Goal: Check status: Check status

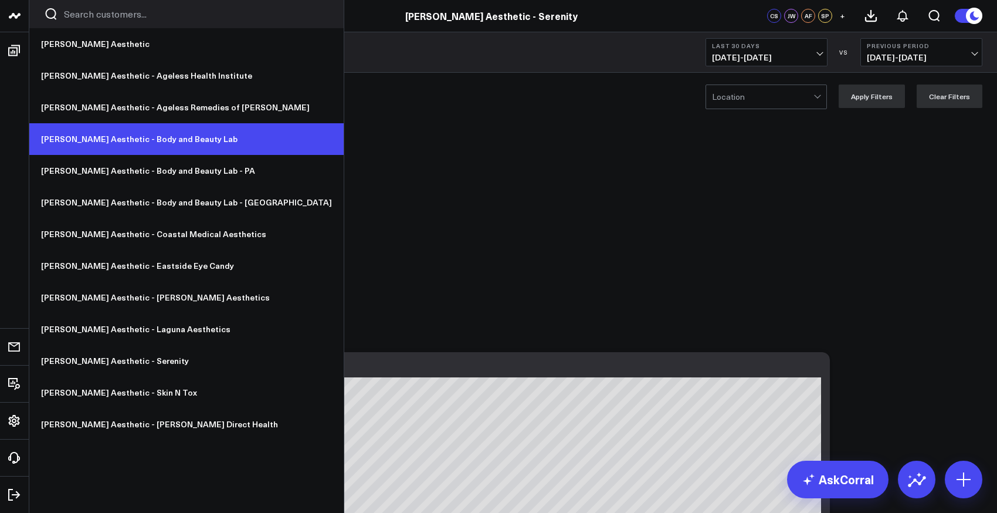
click at [126, 145] on link "[PERSON_NAME] Aesthetic - Body and Beauty Lab" at bounding box center [186, 139] width 314 height 32
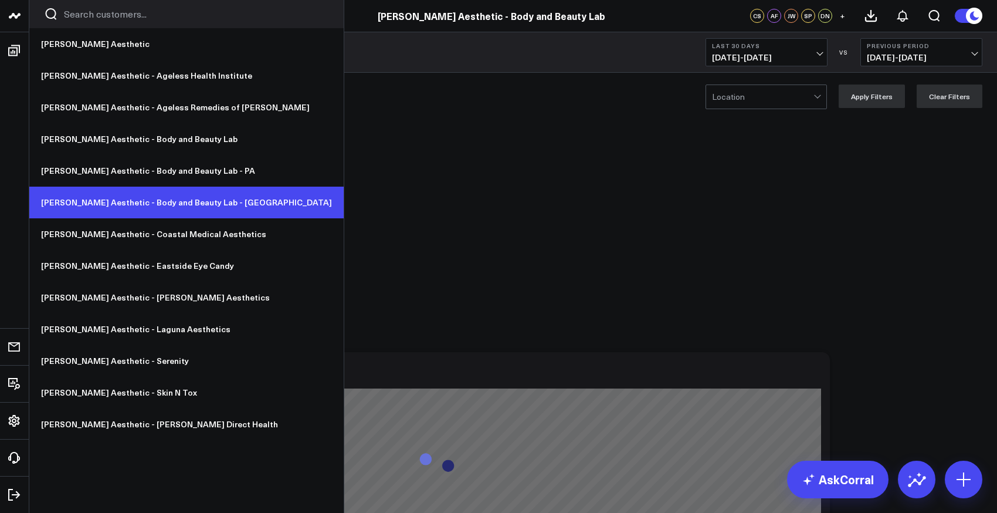
click at [136, 203] on link "[PERSON_NAME] Aesthetic - Body and Beauty Lab - [GEOGRAPHIC_DATA]" at bounding box center [186, 202] width 314 height 32
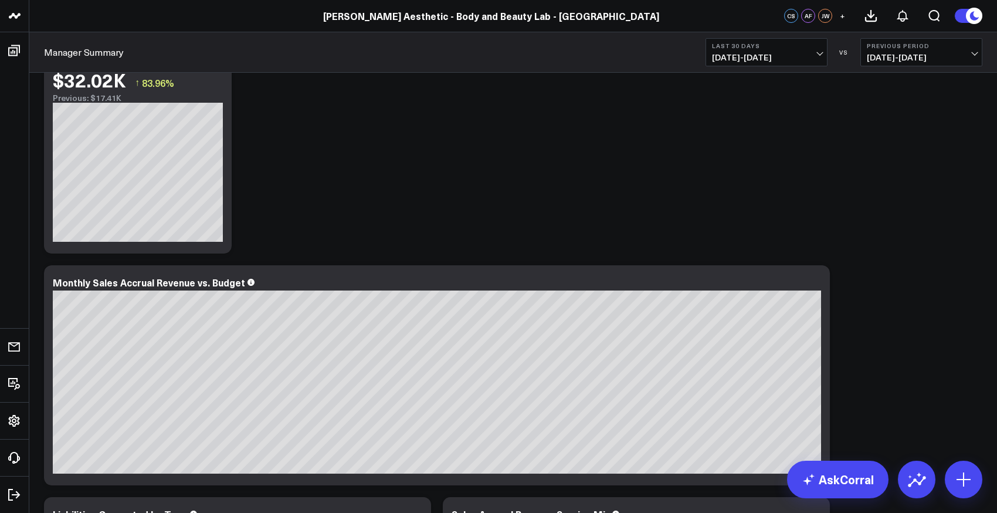
scroll to position [83, 0]
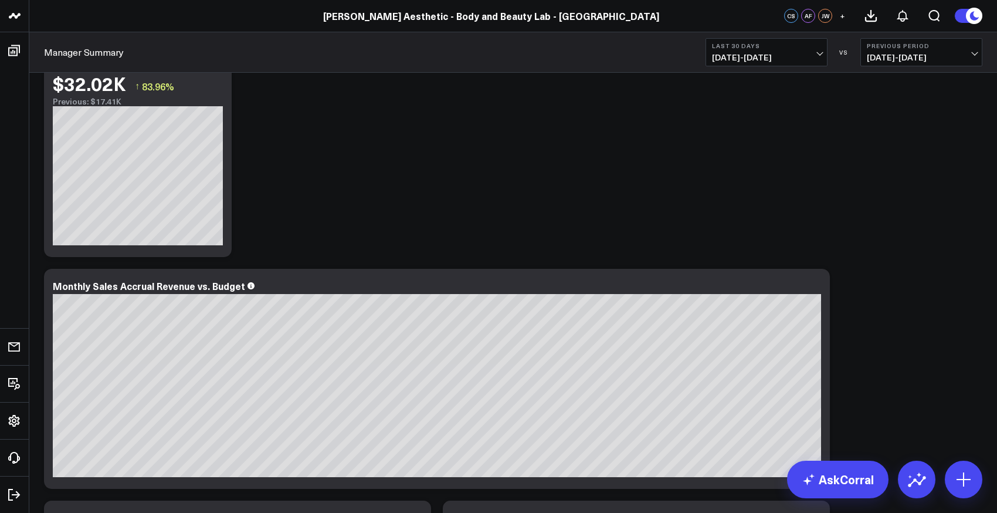
click at [781, 55] on span "[DATE] - [DATE]" at bounding box center [766, 57] width 109 height 9
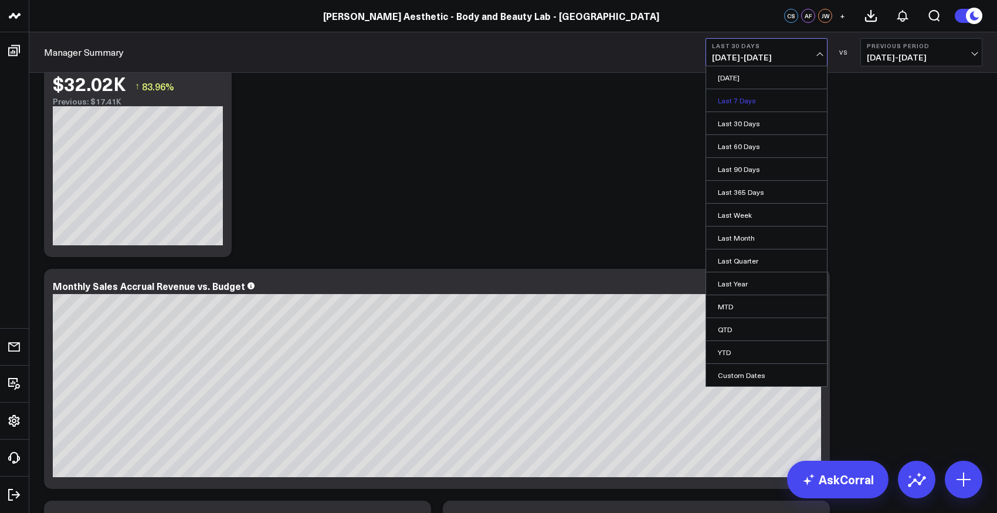
click at [751, 101] on link "Last 7 Days" at bounding box center [766, 100] width 121 height 22
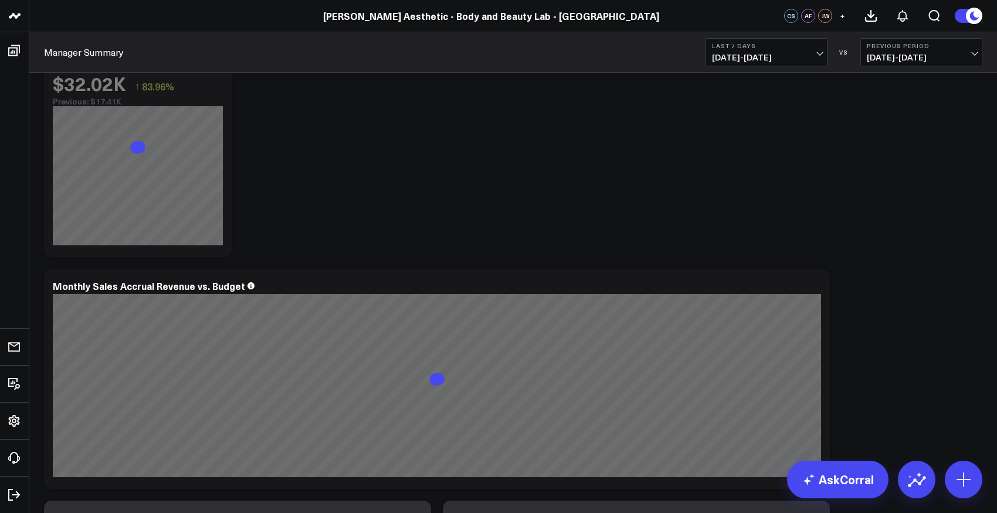
click at [783, 56] on span "10/01/25 - 10/07/25" at bounding box center [766, 57] width 109 height 9
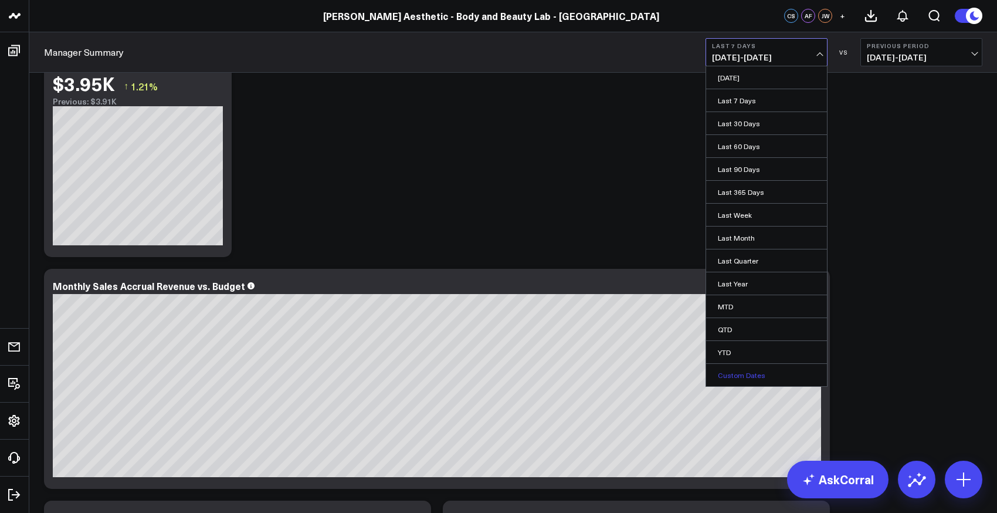
click at [745, 373] on link "Custom Dates" at bounding box center [766, 375] width 121 height 22
select select "9"
select select "2025"
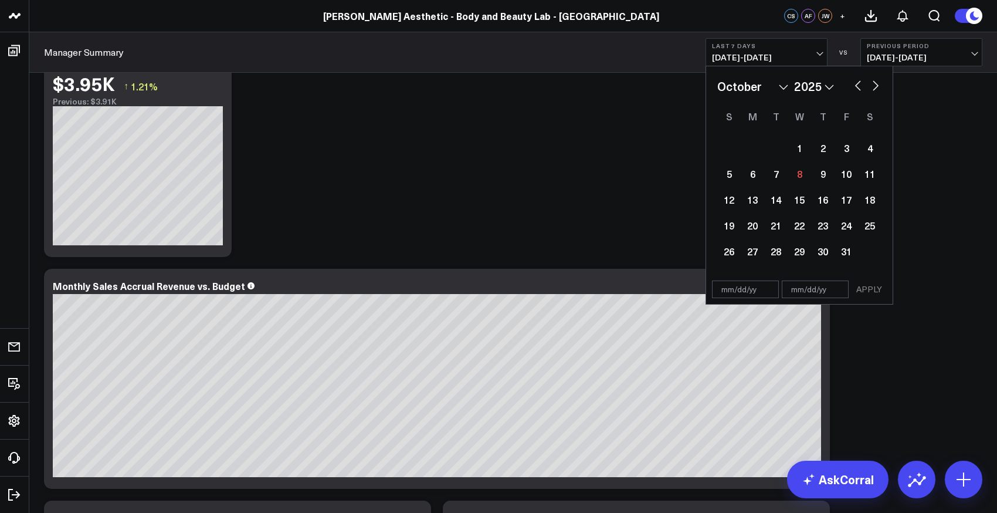
click at [856, 86] on button "button" at bounding box center [858, 84] width 12 height 14
select select "8"
select select "2025"
click at [877, 86] on button "button" at bounding box center [876, 84] width 12 height 14
select select "9"
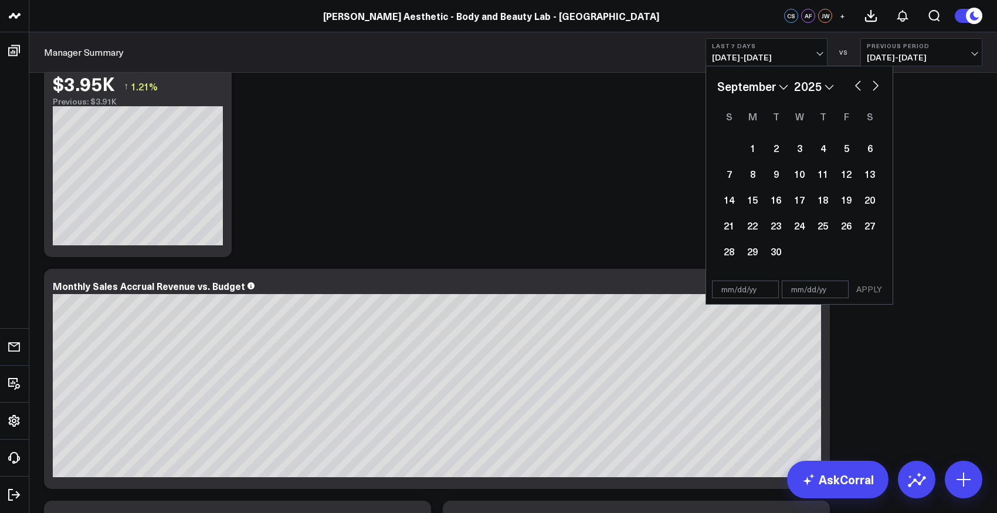
select select "2025"
click at [860, 90] on button "button" at bounding box center [858, 84] width 12 height 14
select select "8"
select select "2025"
click at [869, 225] on div "27" at bounding box center [869, 224] width 23 height 23
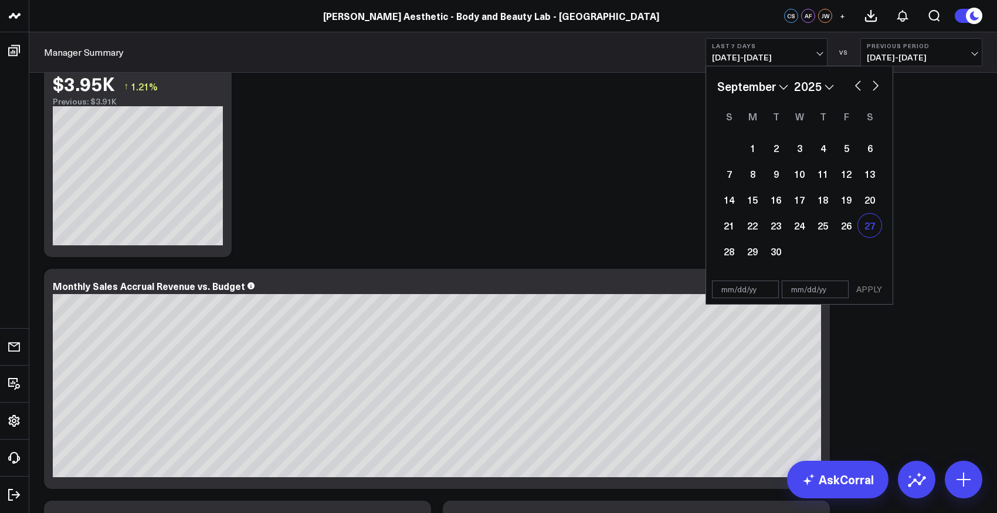
type input "09/27/25"
select select "8"
select select "2025"
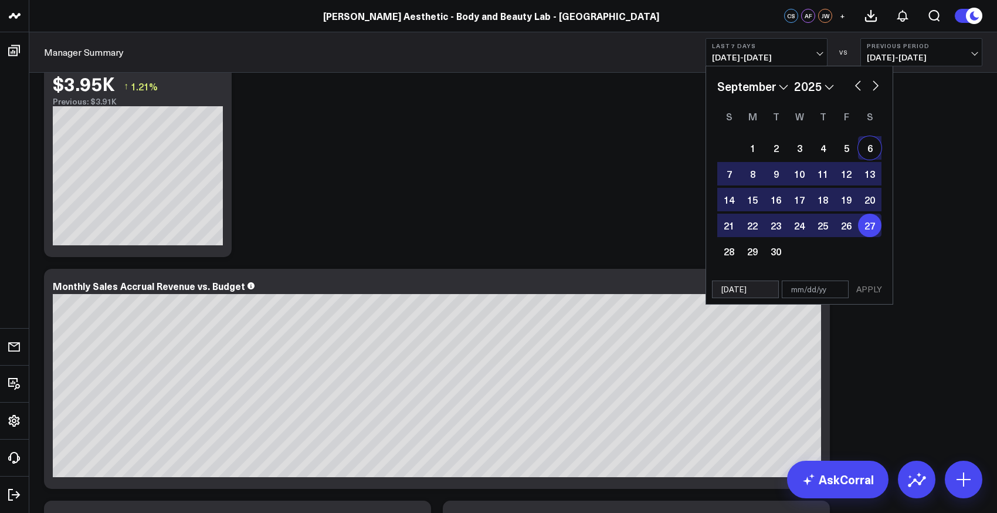
click at [875, 87] on button "button" at bounding box center [876, 84] width 12 height 14
select select "9"
select select "2025"
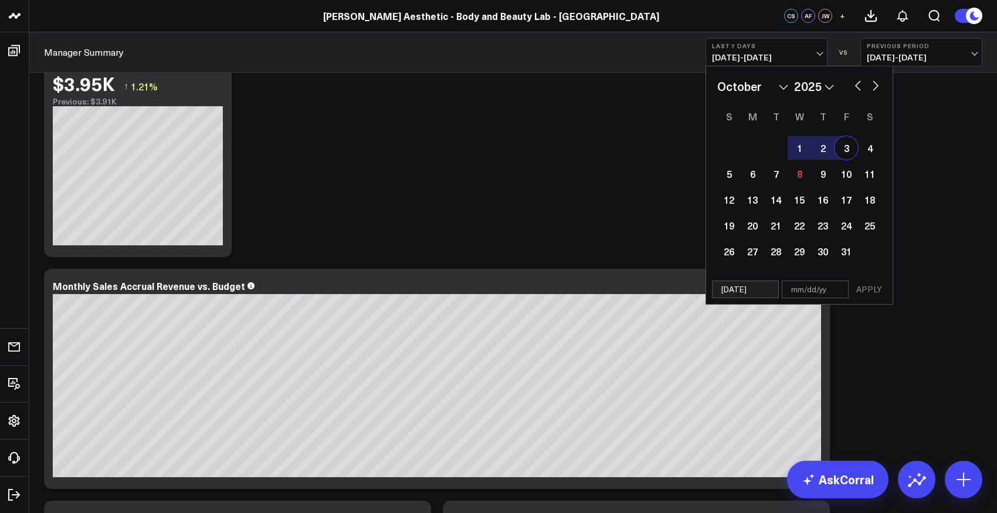
click at [856, 90] on button "button" at bounding box center [858, 84] width 12 height 14
select select "8"
select select "2025"
click at [745, 252] on div "29" at bounding box center [752, 250] width 23 height 23
type input "[DATE]"
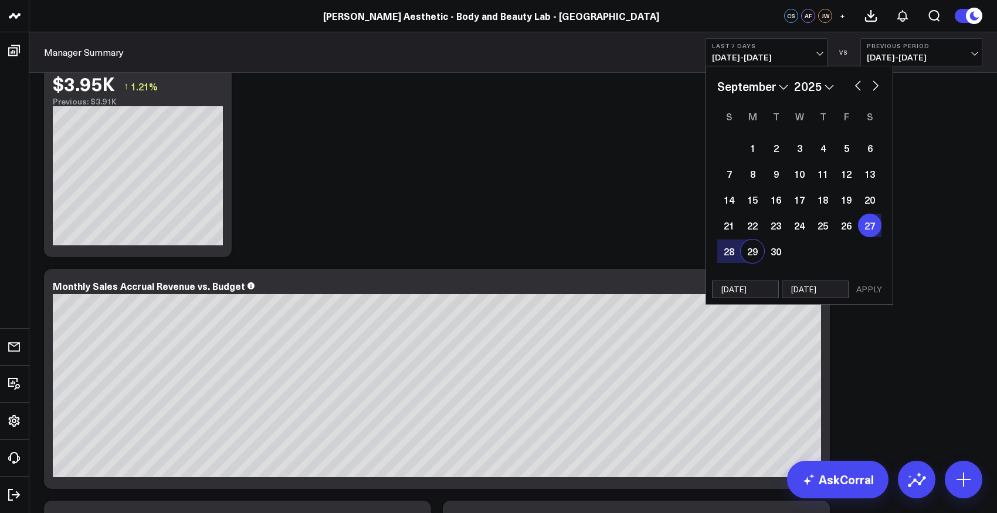
select select "8"
select select "2025"
click at [754, 256] on div "29" at bounding box center [752, 250] width 23 height 23
type input "[DATE]"
select select "8"
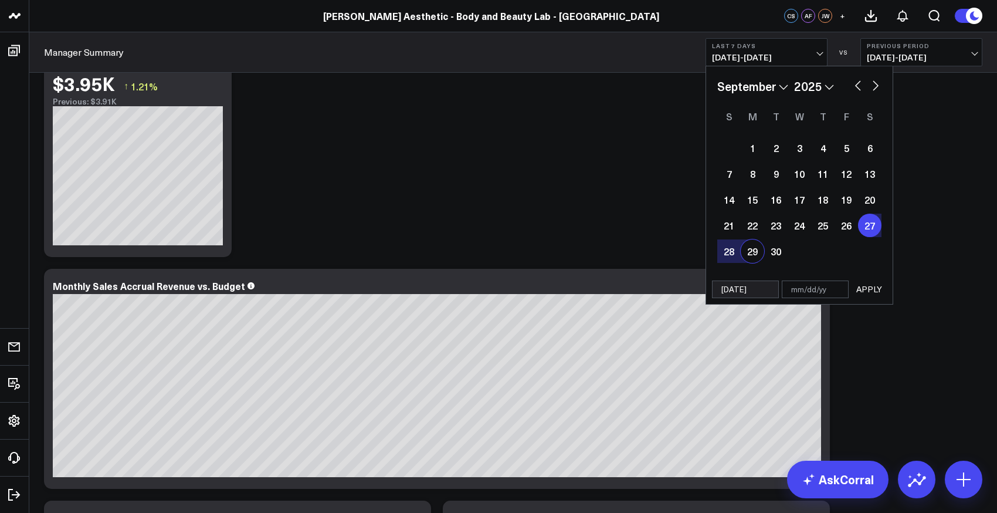
select select "2025"
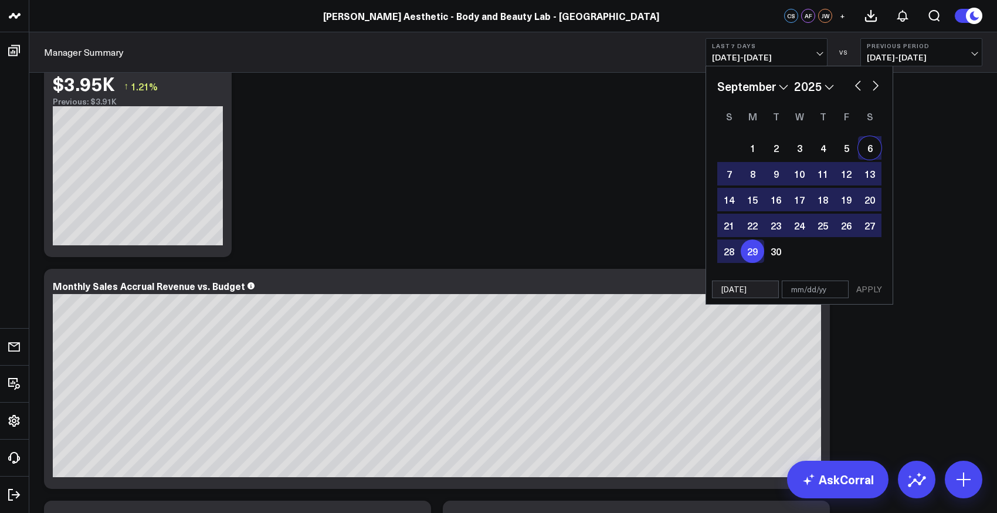
click at [871, 85] on button "button" at bounding box center [876, 84] width 12 height 14
select select "9"
select select "2025"
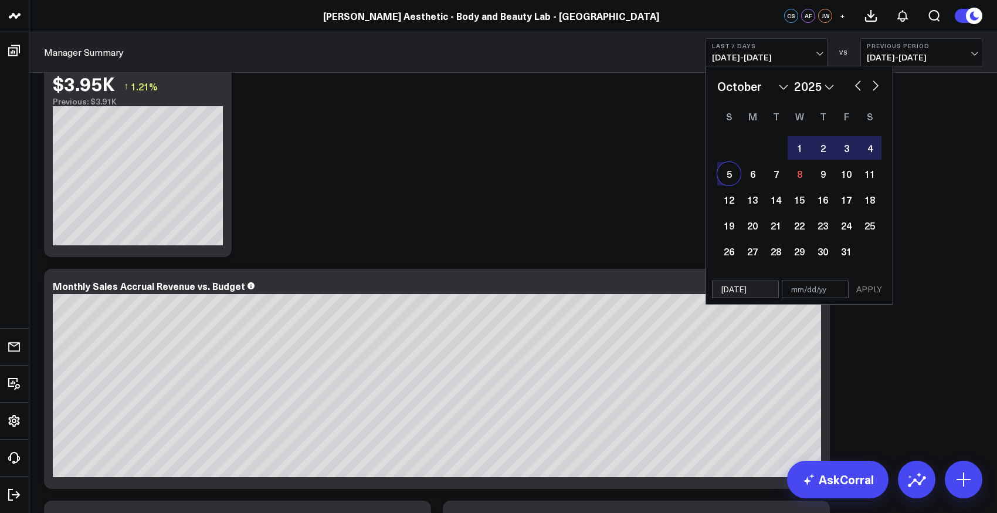
click at [728, 179] on div "5" at bounding box center [728, 173] width 23 height 23
type input "[DATE]"
select select "9"
select select "2025"
click at [866, 284] on button "APPLY" at bounding box center [868, 289] width 35 height 18
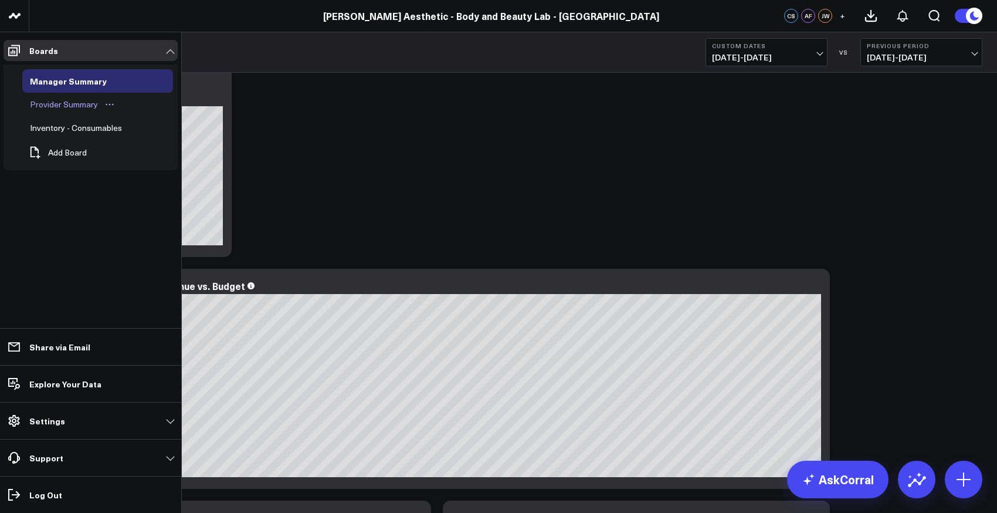
click at [79, 101] on div "Provider Summary" at bounding box center [64, 104] width 74 height 14
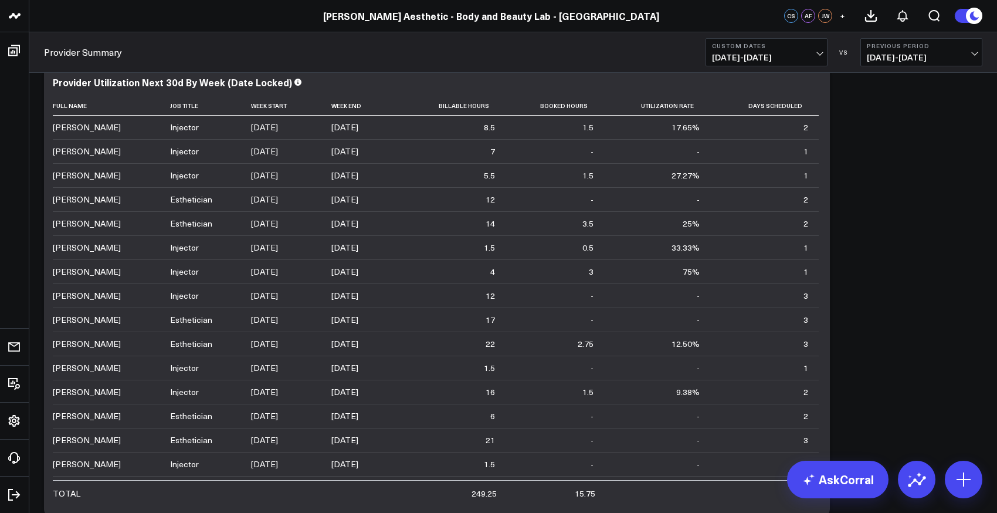
click at [50, 40] on link "[PERSON_NAME] Aesthetic" at bounding box center [186, 44] width 314 height 32
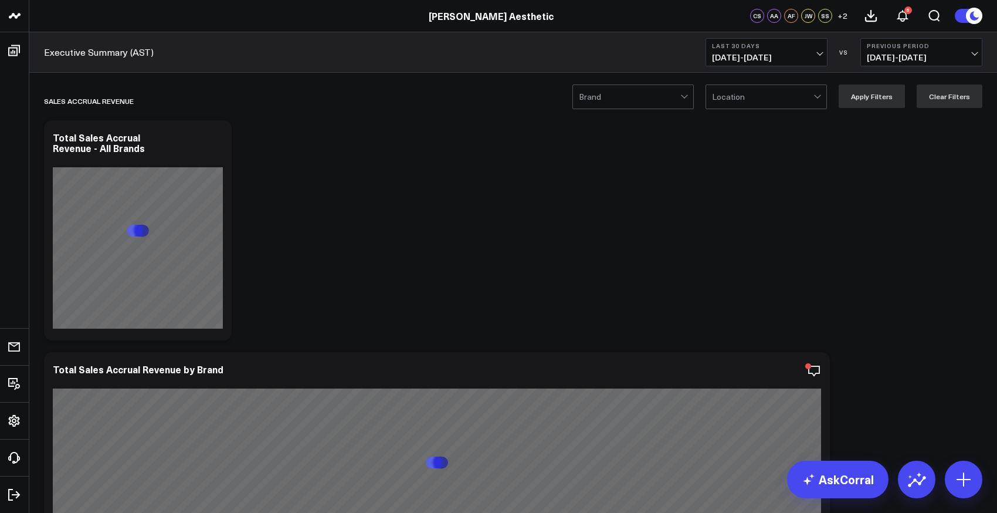
click at [811, 56] on span "[DATE] - [DATE]" at bounding box center [766, 57] width 109 height 9
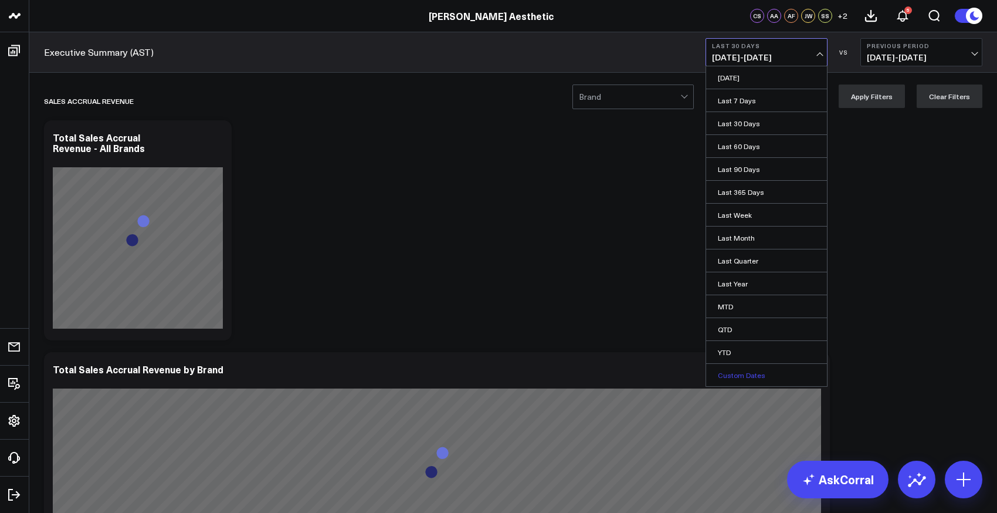
click at [752, 374] on link "Custom Dates" at bounding box center [766, 375] width 121 height 22
select select "9"
select select "2025"
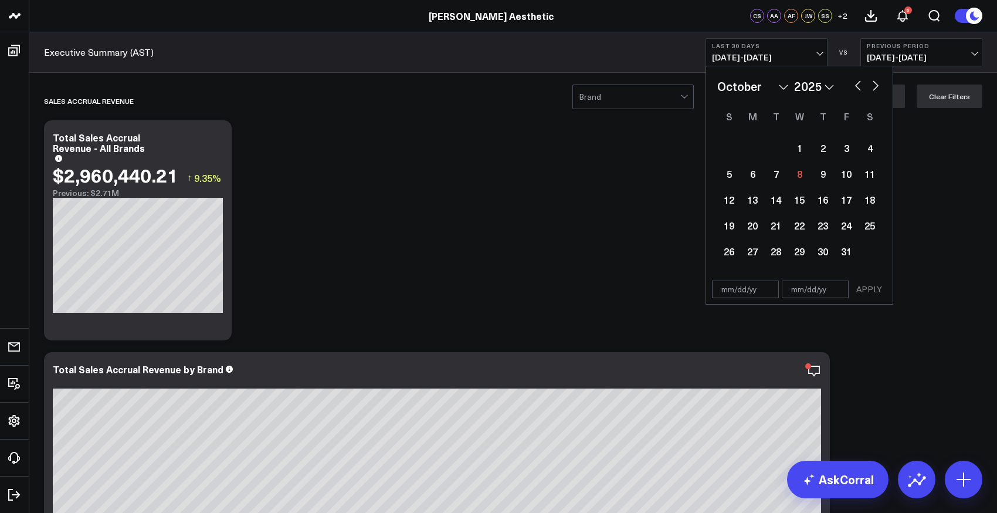
click at [857, 86] on button "button" at bounding box center [858, 84] width 12 height 14
select select "8"
select select "2025"
click at [755, 246] on div "29" at bounding box center [752, 250] width 23 height 23
type input "[DATE]"
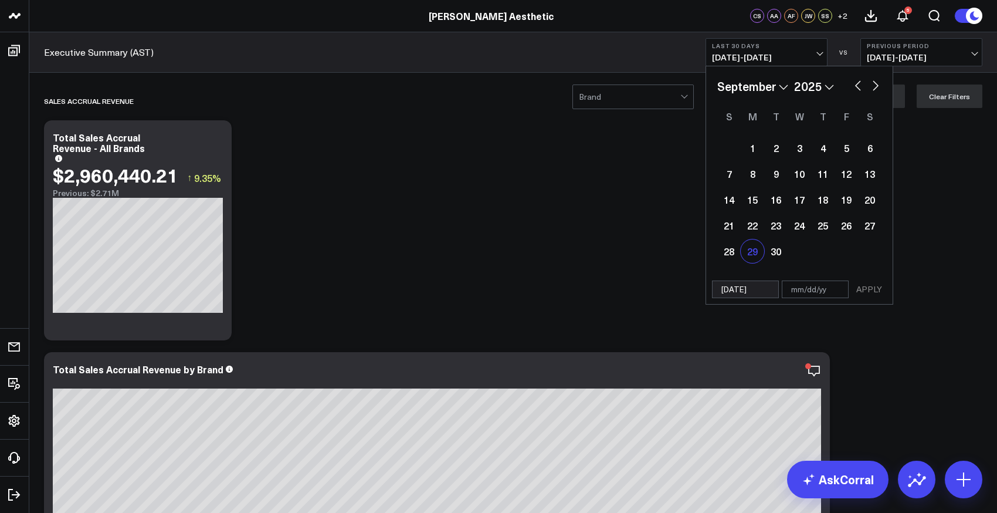
select select "8"
select select "2025"
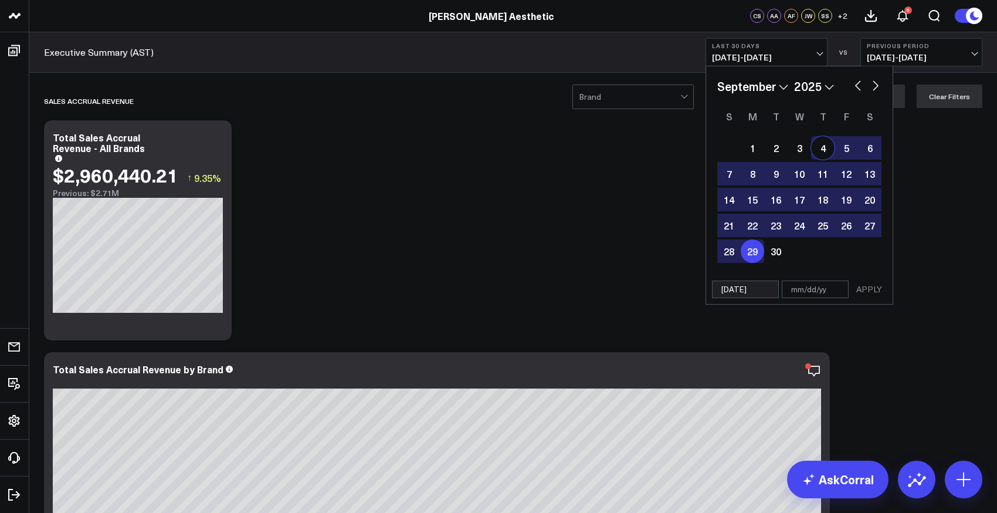
click at [875, 86] on button "button" at bounding box center [876, 84] width 12 height 14
select select "9"
select select "2025"
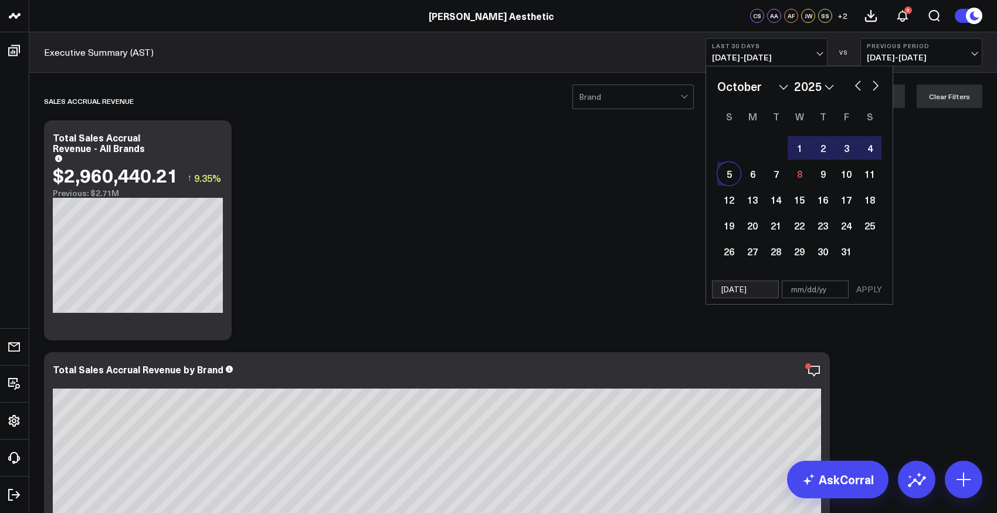
click at [737, 181] on div "5" at bounding box center [728, 173] width 23 height 23
type input "[DATE]"
select select "9"
select select "2025"
click at [870, 290] on button "APPLY" at bounding box center [868, 289] width 35 height 18
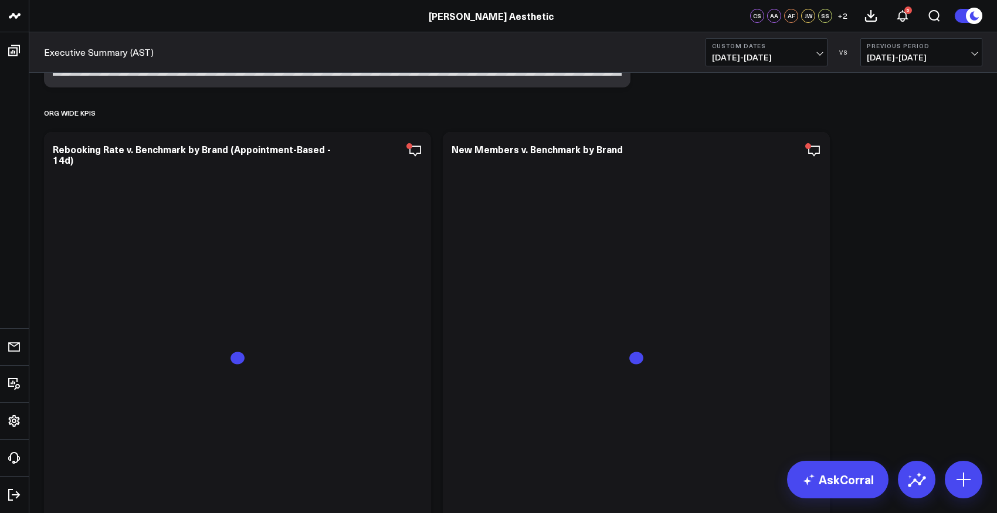
scroll to position [1412, 0]
